Goal: Complete application form

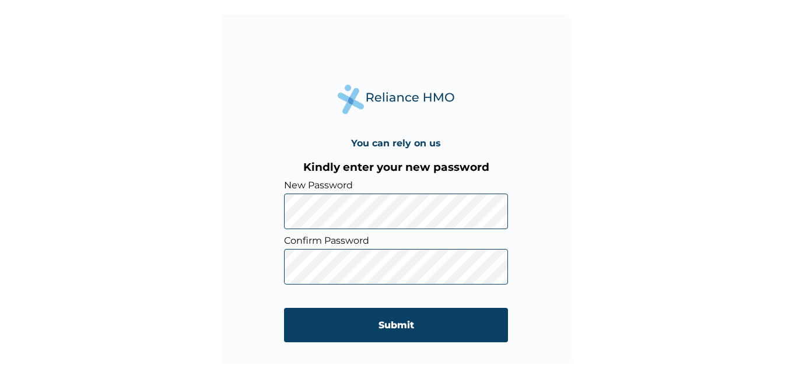
click at [383, 320] on input "Submit" at bounding box center [396, 325] width 224 height 34
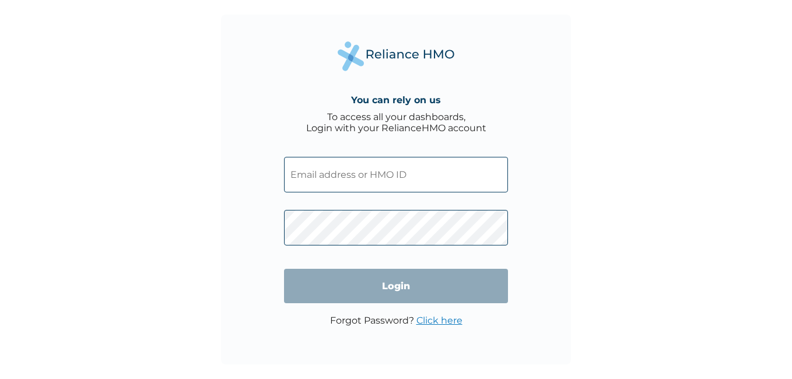
click at [402, 168] on input "text" at bounding box center [396, 175] width 224 height 36
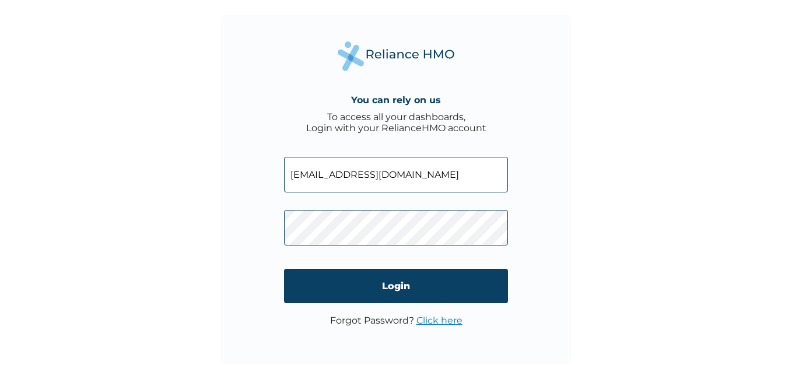
type input "ozma@sundrymarkets.ng"
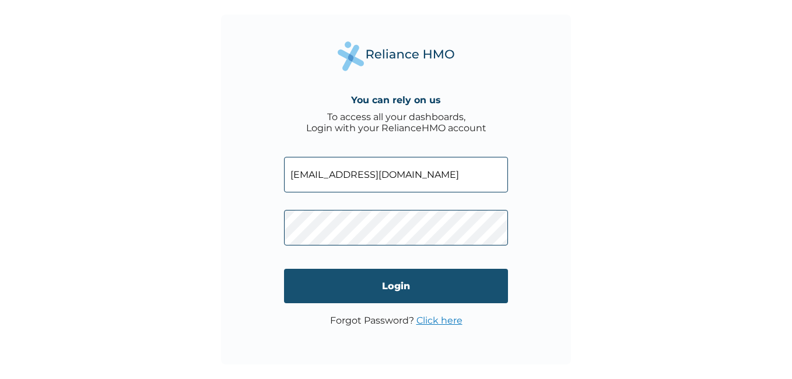
click at [395, 289] on input "Login" at bounding box center [396, 286] width 224 height 34
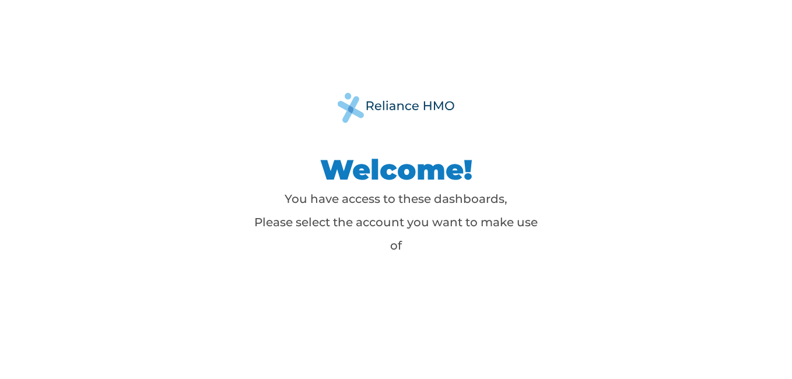
click at [699, 107] on div "Welcome! You have access to these dashboards, Please select the account you wan…" at bounding box center [396, 189] width 792 height 379
click at [392, 249] on p "You have access to these dashboards, Please select the account you want to make…" at bounding box center [396, 222] width 292 height 70
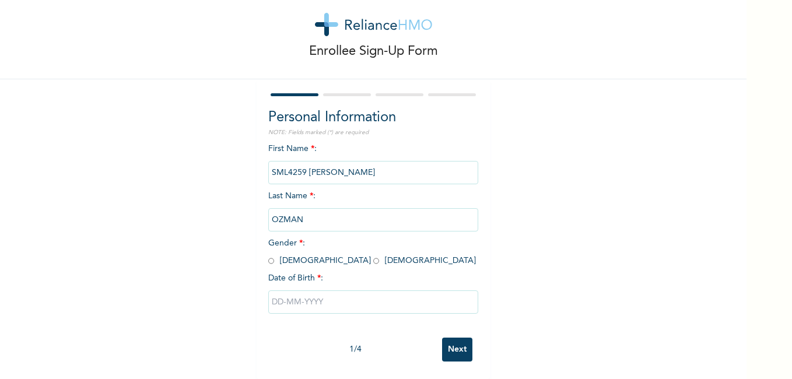
scroll to position [31, 0]
click at [268, 255] on input "radio" at bounding box center [271, 260] width 6 height 11
radio input "true"
click at [302, 298] on input "text" at bounding box center [373, 301] width 210 height 23
select select "8"
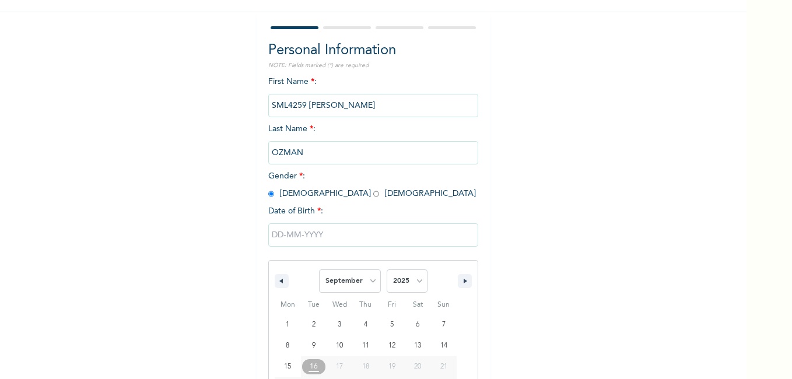
scroll to position [151, 0]
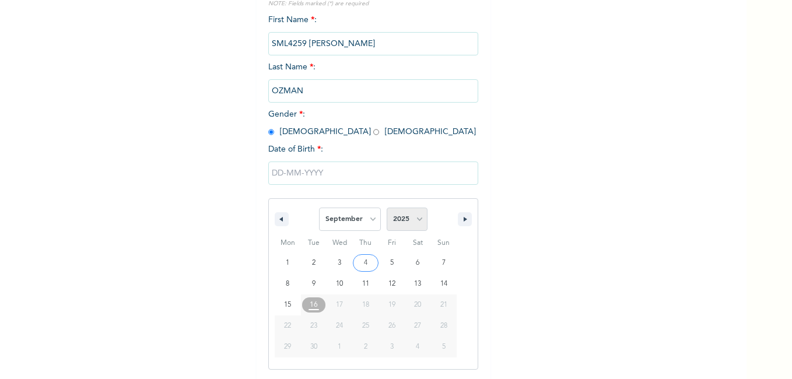
click at [398, 223] on select "2025 2024 2023 2022 2021 2020 2019 2018 2017 2016 2015 2014 2013 2012 2011 2010…" at bounding box center [407, 219] width 41 height 23
select select "1995"
click at [387, 208] on select "2025 2024 2023 2022 2021 2020 2019 2018 2017 2016 2015 2014 2013 2012 2011 2010…" at bounding box center [407, 219] width 41 height 23
click at [356, 227] on select "January February March April May June July August September October November De…" at bounding box center [350, 219] width 62 height 23
select select "4"
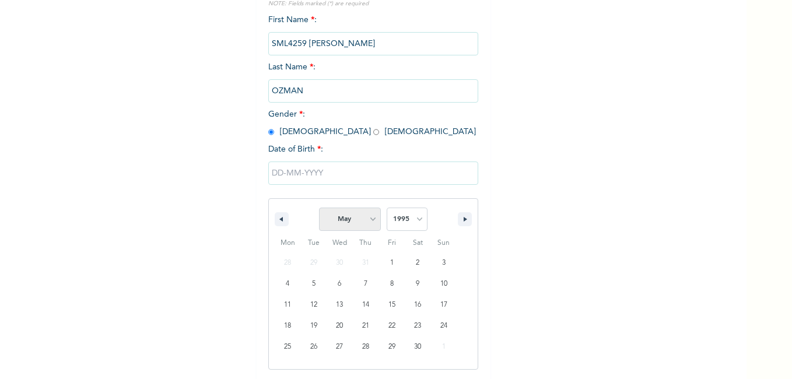
click at [319, 208] on select "January February March April May June July August September October November De…" at bounding box center [350, 219] width 62 height 23
type input "05/16/1995"
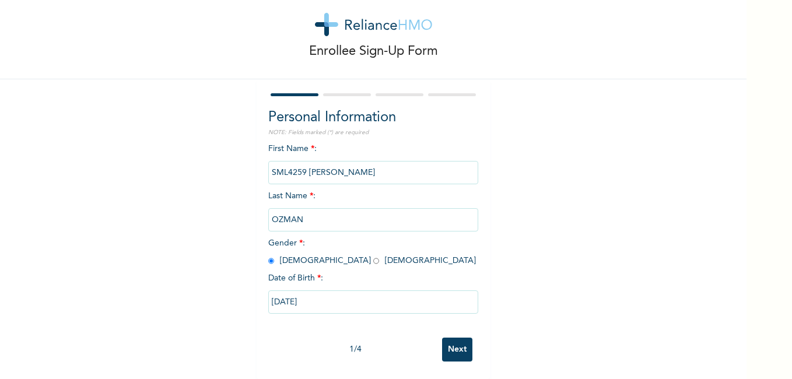
click at [446, 338] on input "Next" at bounding box center [457, 350] width 30 height 24
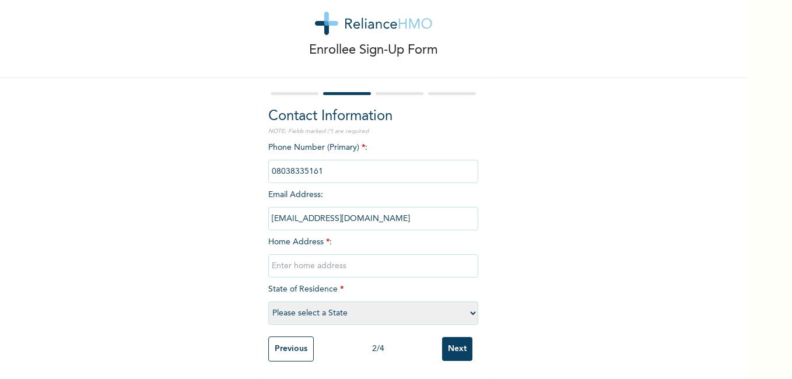
click at [339, 255] on input "text" at bounding box center [373, 265] width 210 height 23
type input "238 iyowuna drive off peter odili road"
click at [418, 302] on select "Please select a State Abia Abuja (FCT) Adamawa Akwa Ibom Anambra Bauchi Bayelsa…" at bounding box center [373, 313] width 210 height 23
select select "33"
click at [268, 302] on select "Please select a State Abia Abuja (FCT) Adamawa Akwa Ibom Anambra Bauchi Bayelsa…" at bounding box center [373, 313] width 210 height 23
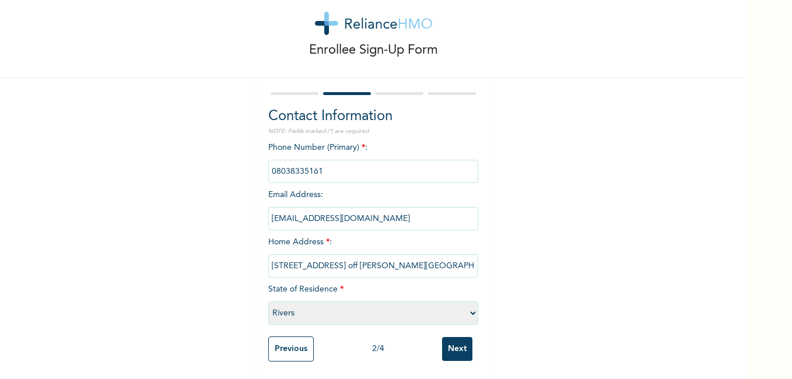
click at [454, 344] on input "Next" at bounding box center [457, 349] width 30 height 24
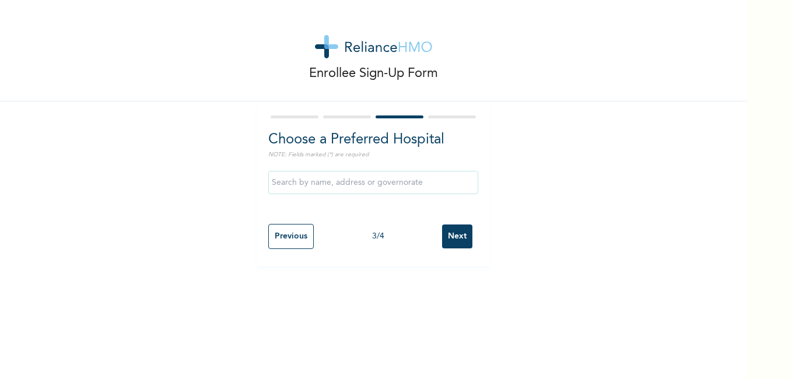
scroll to position [0, 0]
click at [342, 189] on input "text" at bounding box center [373, 182] width 210 height 23
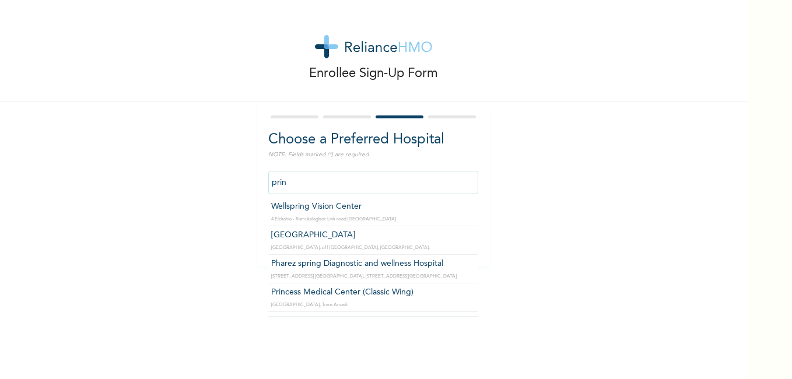
scroll to position [162, 0]
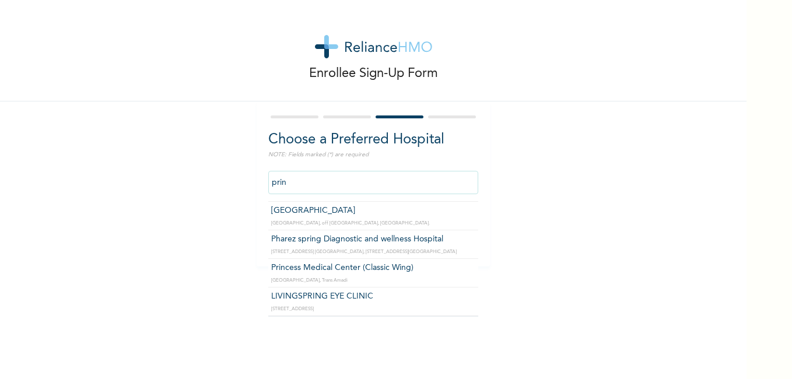
type input "Princess Medical Center (Classic Wing)"
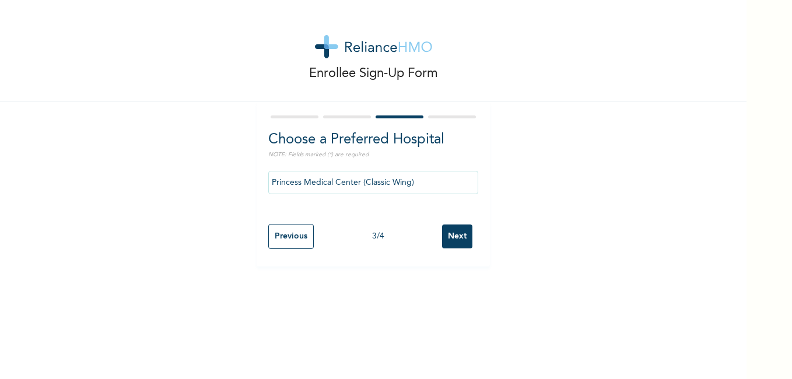
click at [446, 240] on input "Next" at bounding box center [457, 237] width 30 height 24
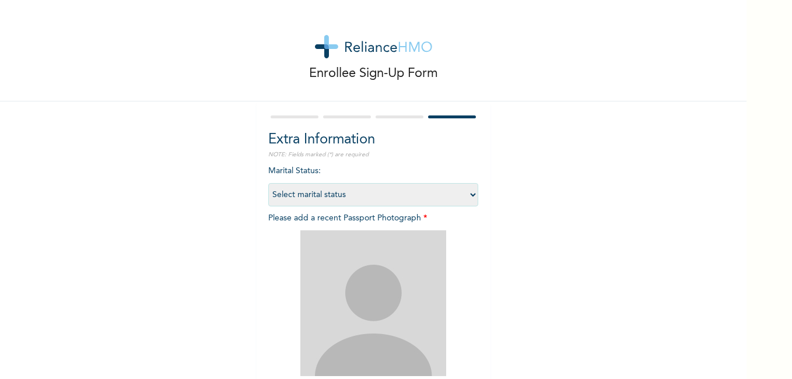
click at [462, 198] on select "Select marital status Single Married Divorced Widow/Widower" at bounding box center [373, 194] width 210 height 23
select select "1"
click at [268, 183] on select "Select marital status Single Married Divorced Widow/Widower" at bounding box center [373, 194] width 210 height 23
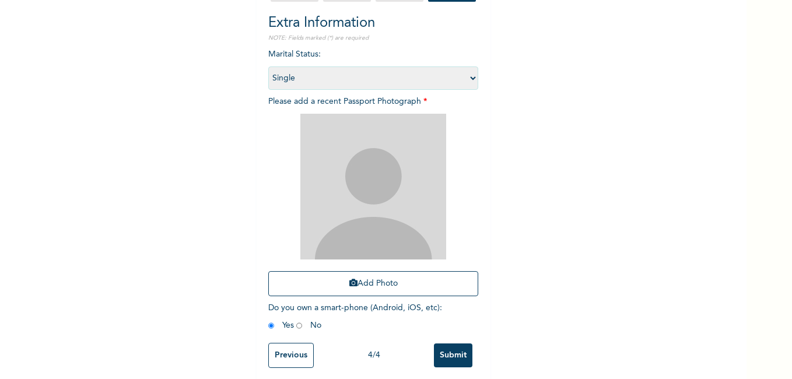
scroll to position [132, 0]
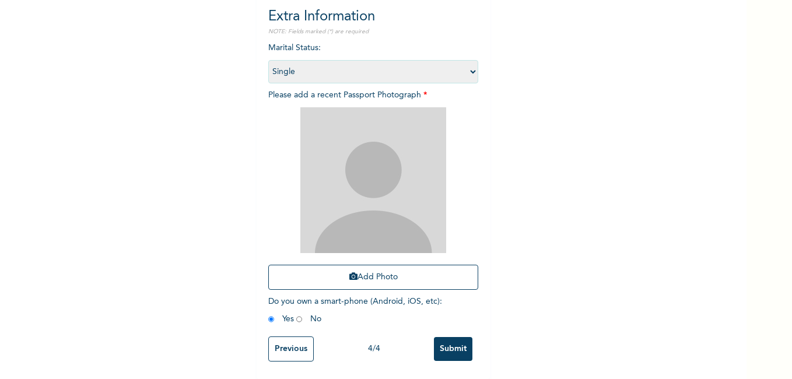
drag, startPoint x: 444, startPoint y: 341, endPoint x: 440, endPoint y: 325, distance: 15.7
click at [445, 341] on input "Submit" at bounding box center [453, 349] width 38 height 24
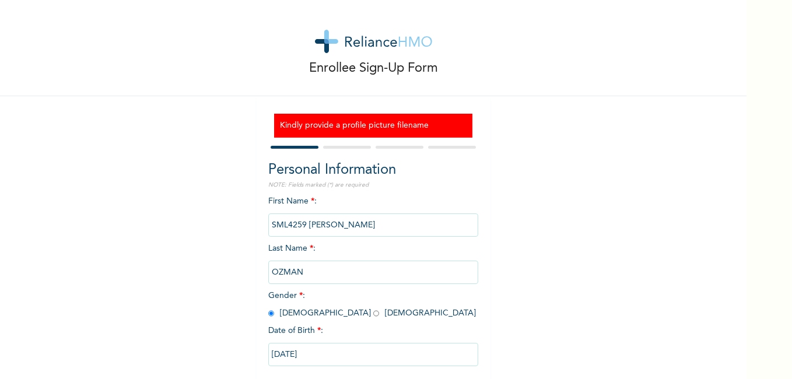
scroll to position [0, 0]
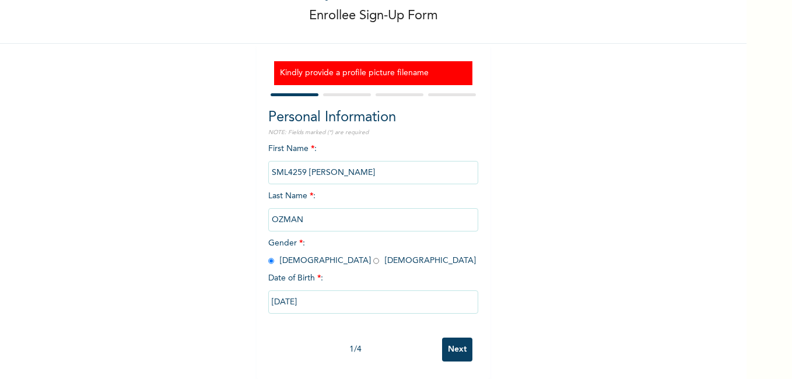
click at [462, 345] on input "Next" at bounding box center [457, 350] width 30 height 24
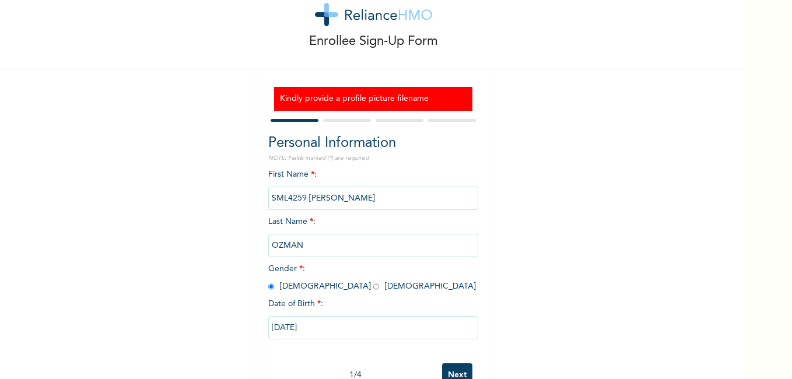
select select "33"
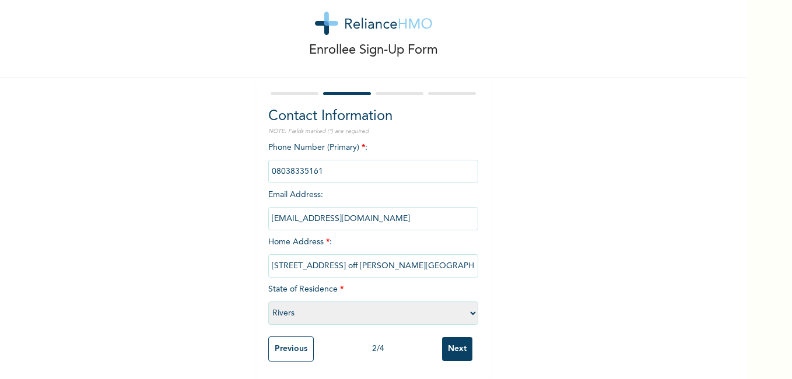
drag, startPoint x: 454, startPoint y: 343, endPoint x: 461, endPoint y: 320, distance: 24.4
click at [454, 344] on input "Next" at bounding box center [457, 349] width 30 height 24
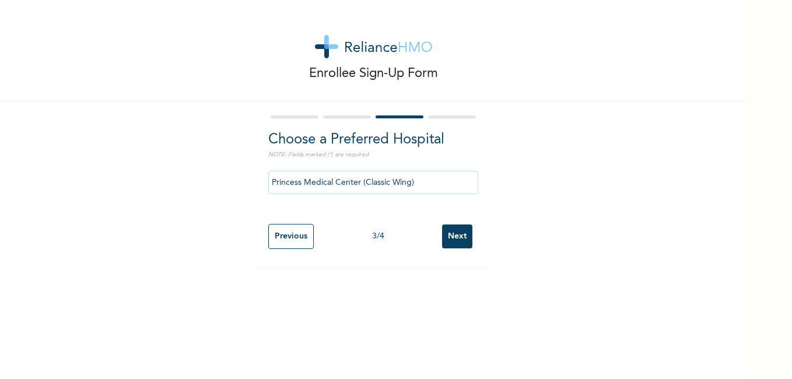
click at [451, 246] on input "Next" at bounding box center [457, 237] width 30 height 24
select select "1"
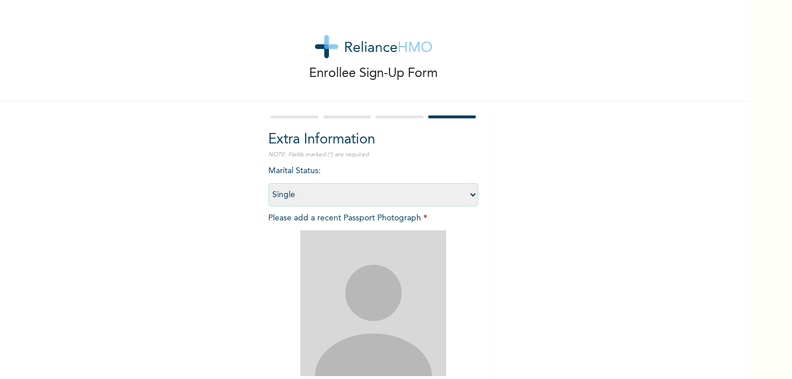
scroll to position [132, 0]
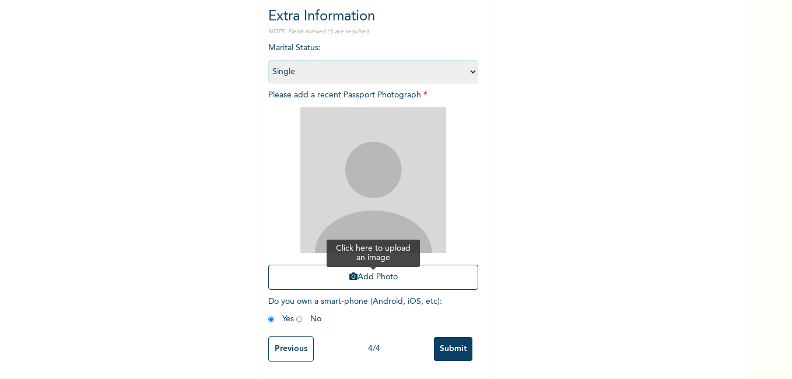
click at [370, 267] on button "Add Photo" at bounding box center [373, 277] width 210 height 25
click at [376, 271] on button "Add Photo" at bounding box center [373, 277] width 210 height 25
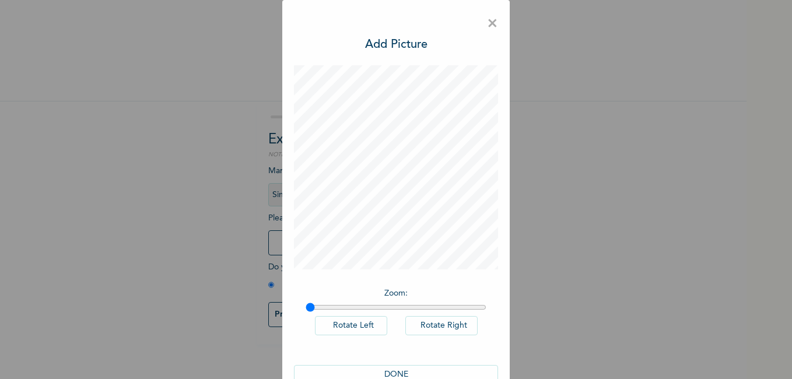
scroll to position [0, 0]
drag, startPoint x: 305, startPoint y: 306, endPoint x: 357, endPoint y: 307, distance: 51.9
click at [357, 307] on input "range" at bounding box center [396, 307] width 181 height 9
drag, startPoint x: 360, startPoint y: 309, endPoint x: 479, endPoint y: 304, distance: 119.0
type input "2"
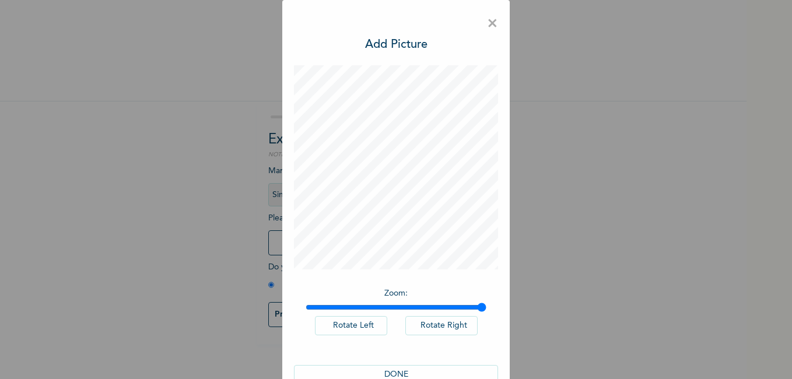
click at [479, 304] on input "range" at bounding box center [396, 307] width 181 height 9
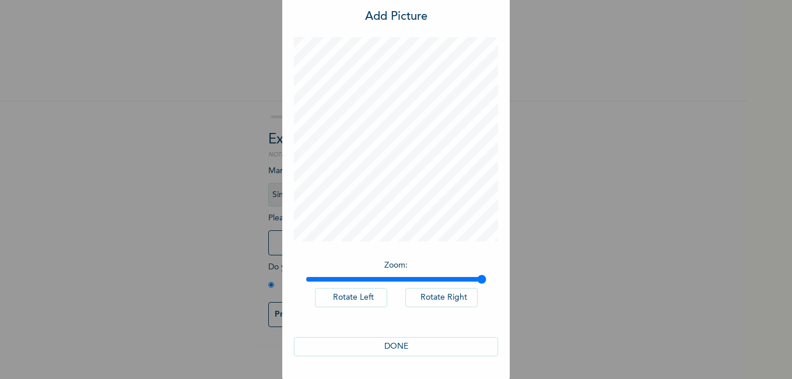
click at [412, 348] on button "DONE" at bounding box center [396, 346] width 204 height 19
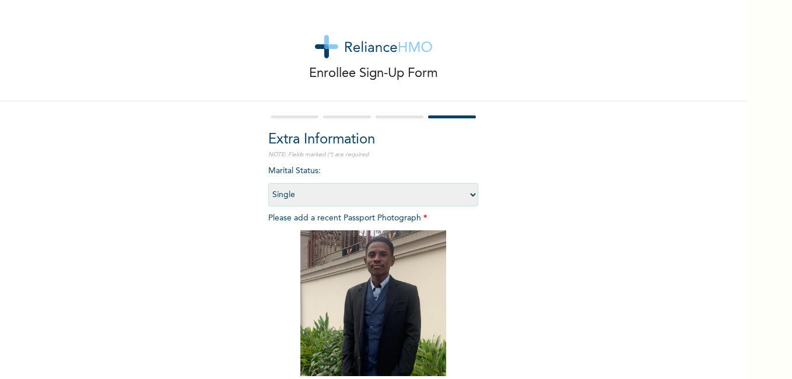
scroll to position [132, 0]
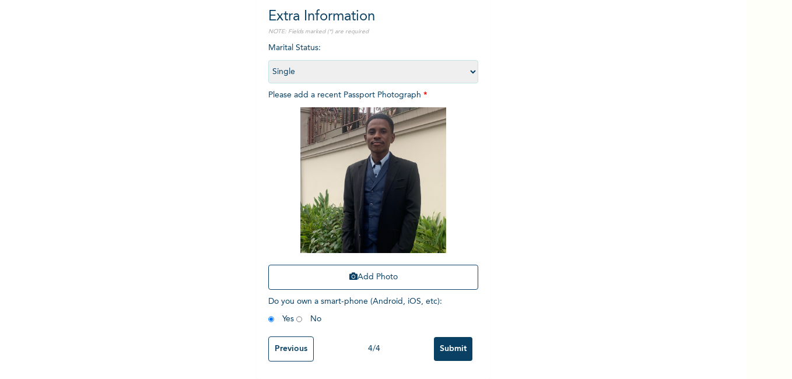
click at [448, 341] on input "Submit" at bounding box center [453, 349] width 38 height 24
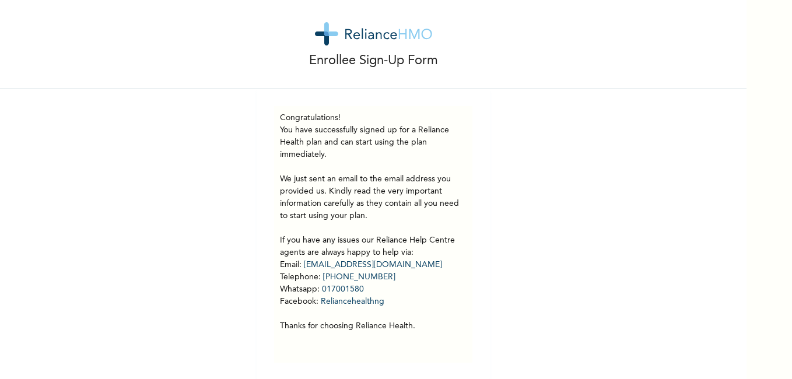
scroll to position [23, 0]
